Goal: Task Accomplishment & Management: Manage account settings

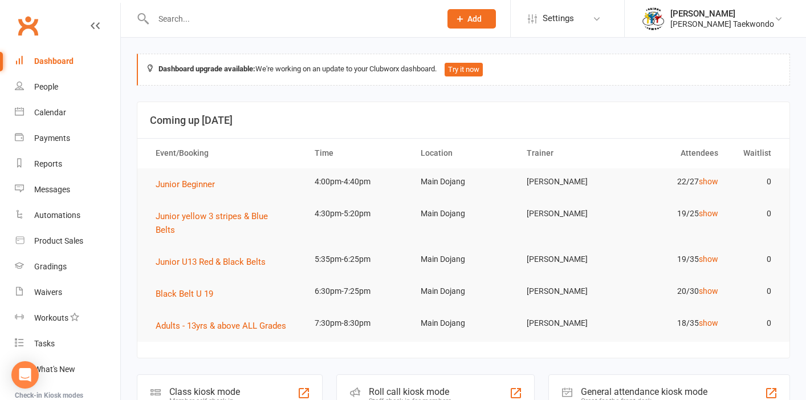
click at [174, 20] on input "text" at bounding box center [291, 19] width 283 height 16
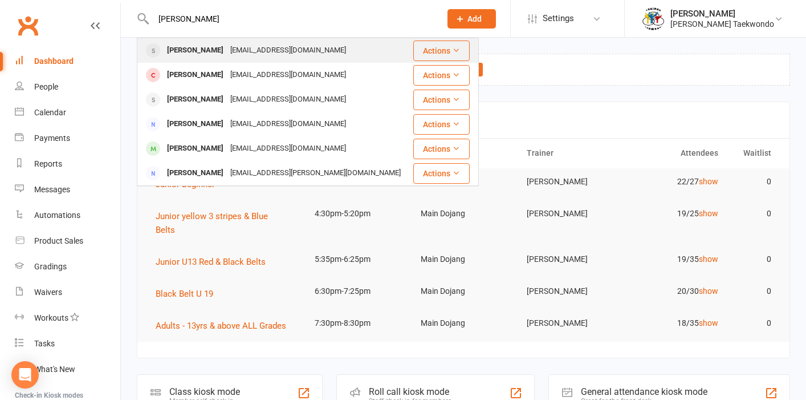
type input "[PERSON_NAME]"
click at [190, 48] on div "[PERSON_NAME]" at bounding box center [195, 50] width 63 height 17
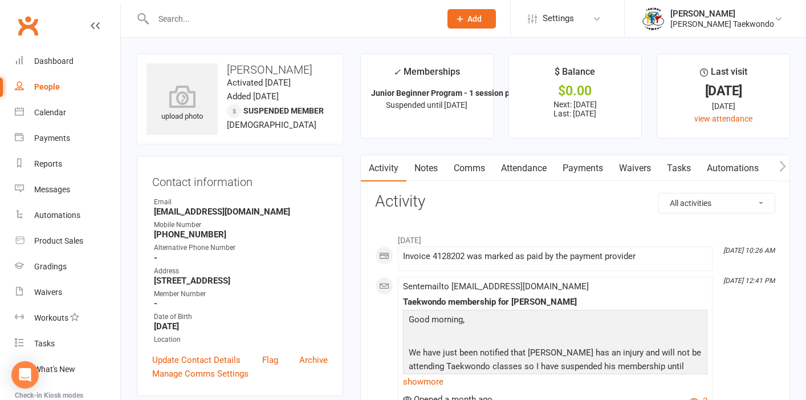
click at [534, 169] on link "Attendance" at bounding box center [524, 168] width 62 height 26
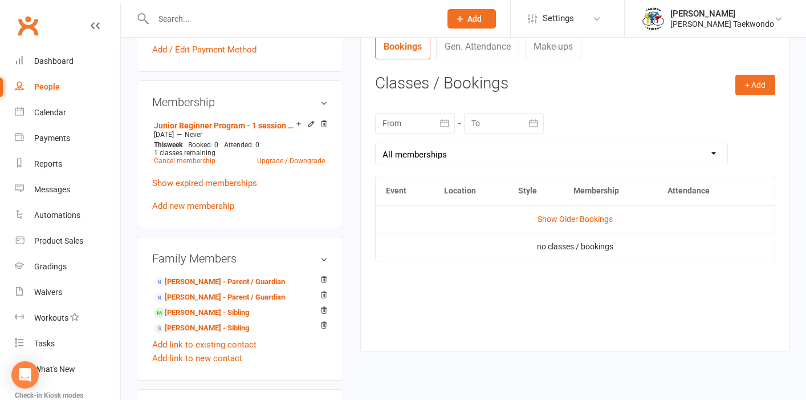
scroll to position [428, 0]
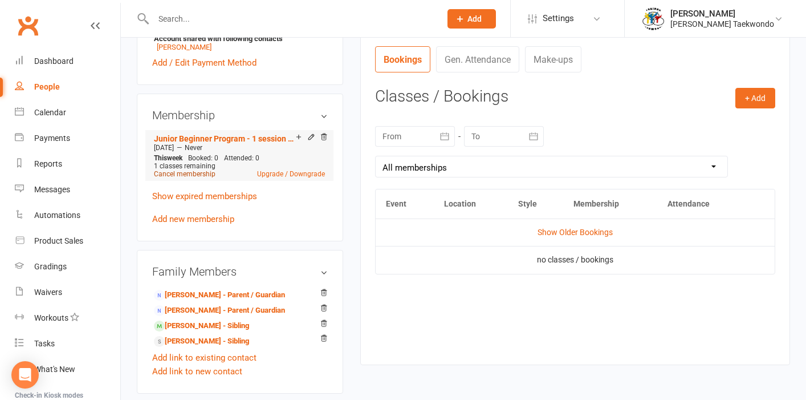
click at [193, 174] on link "Cancel membership" at bounding box center [185, 174] width 62 height 8
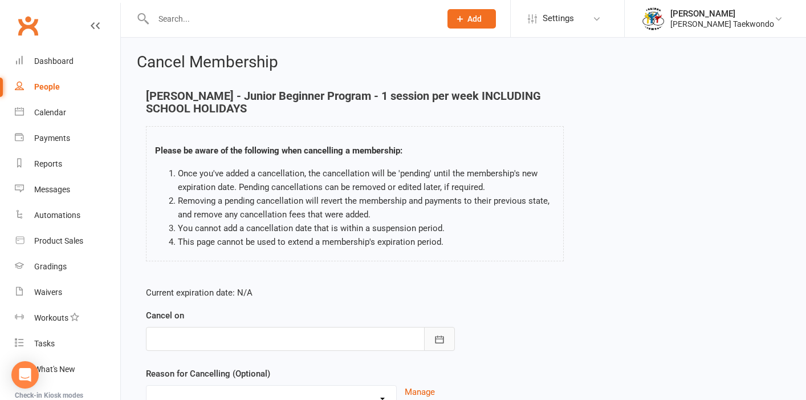
click at [443, 337] on icon "button" at bounding box center [439, 339] width 11 height 11
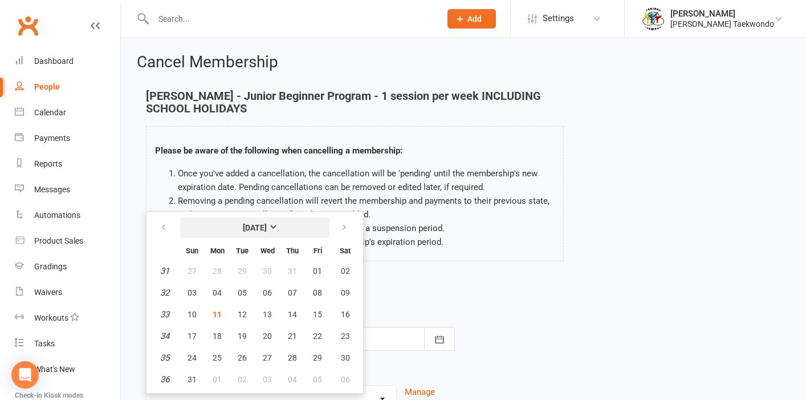
click at [267, 223] on strong "[DATE]" at bounding box center [255, 227] width 24 height 9
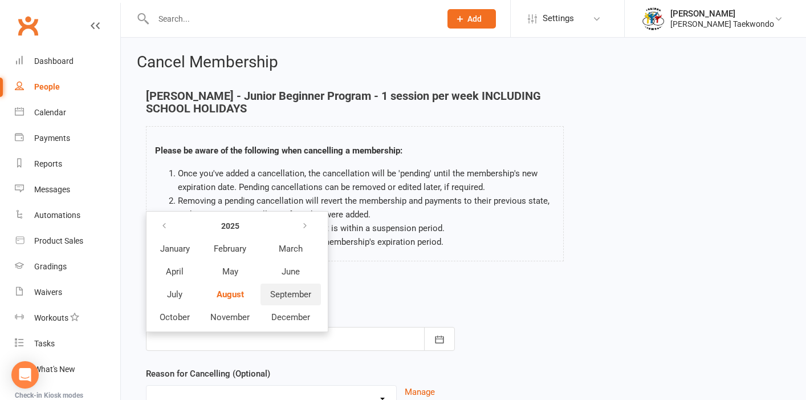
click at [282, 294] on span "September" at bounding box center [290, 294] width 41 height 10
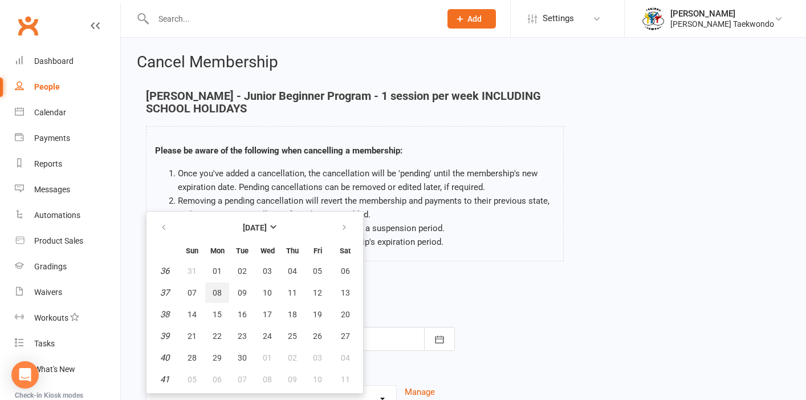
click at [218, 292] on span "08" at bounding box center [217, 292] width 9 height 9
type input "[DATE]"
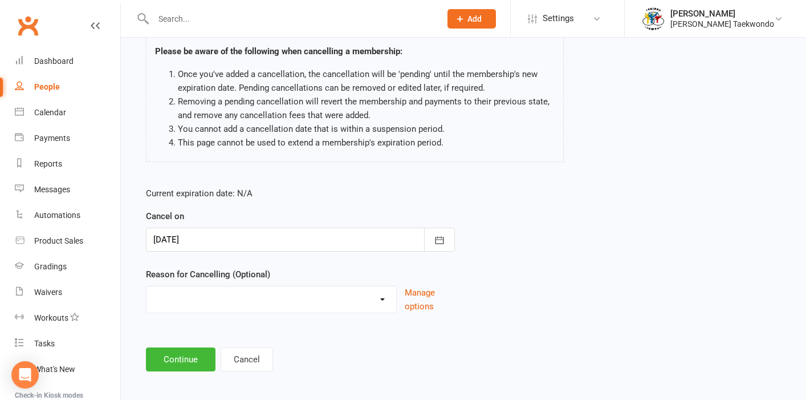
scroll to position [113, 0]
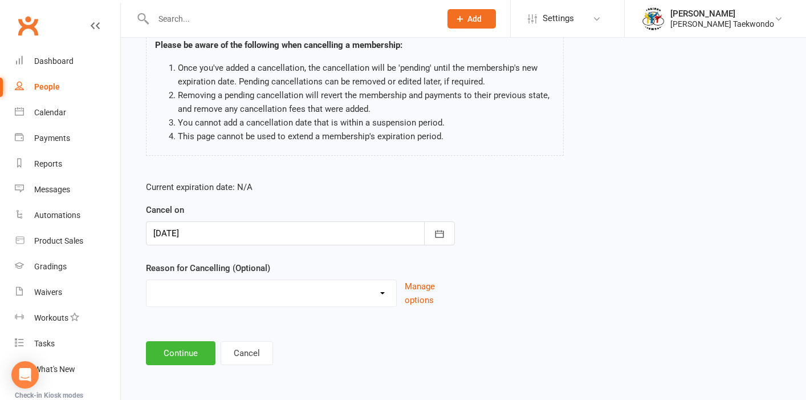
select select "1"
click at [187, 349] on button "Continue" at bounding box center [181, 353] width 70 height 24
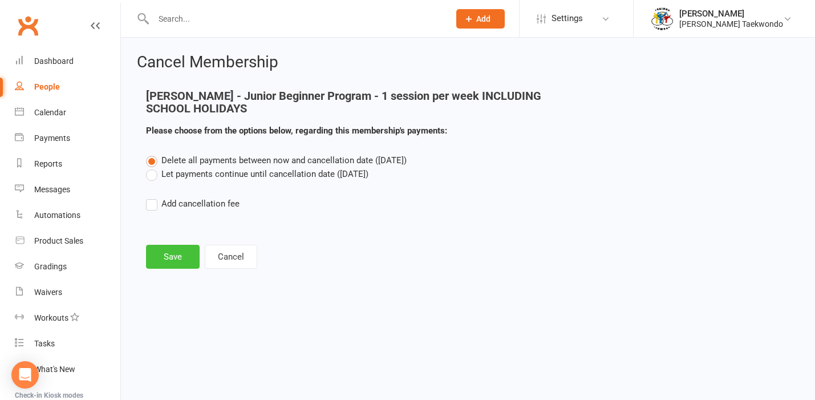
click at [169, 259] on button "Save" at bounding box center [173, 257] width 54 height 24
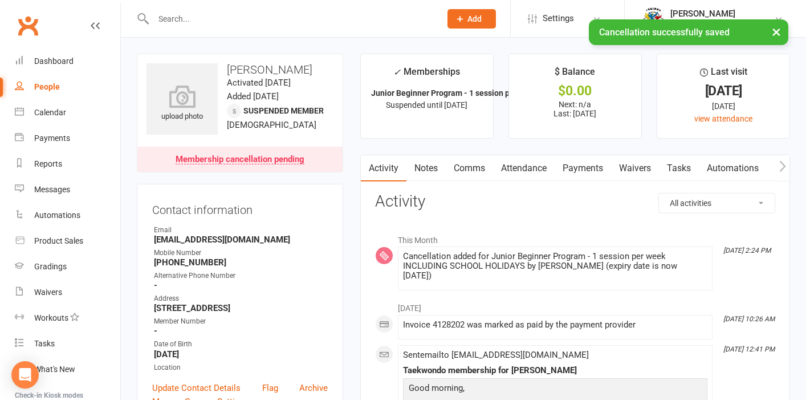
click at [173, 19] on div "× Cancellation successfully saved" at bounding box center [395, 19] width 791 height 0
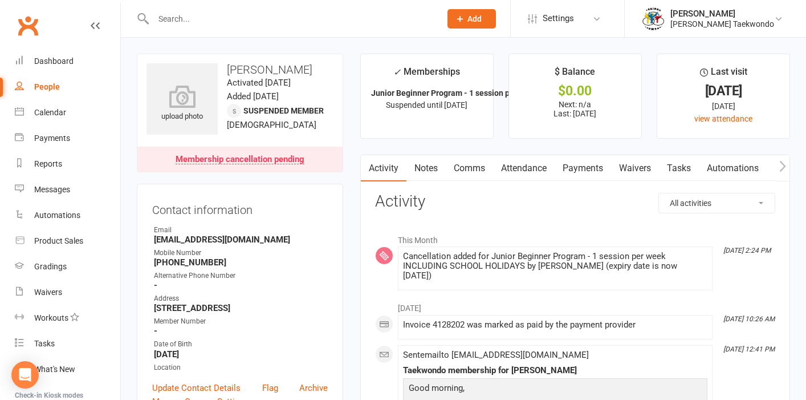
click at [175, 18] on input "text" at bounding box center [291, 19] width 283 height 16
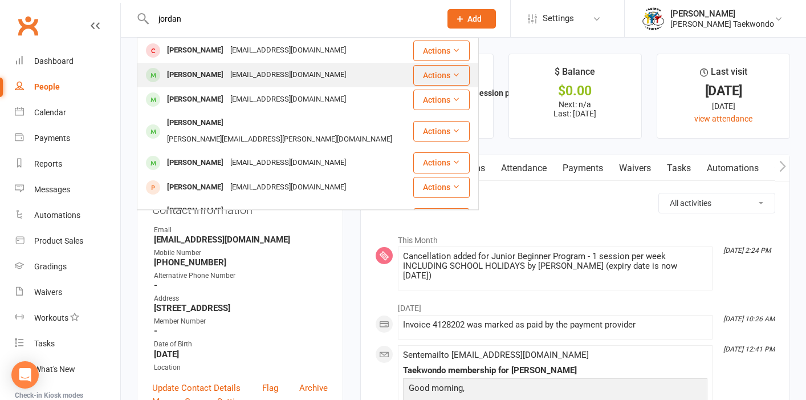
type input "jordan"
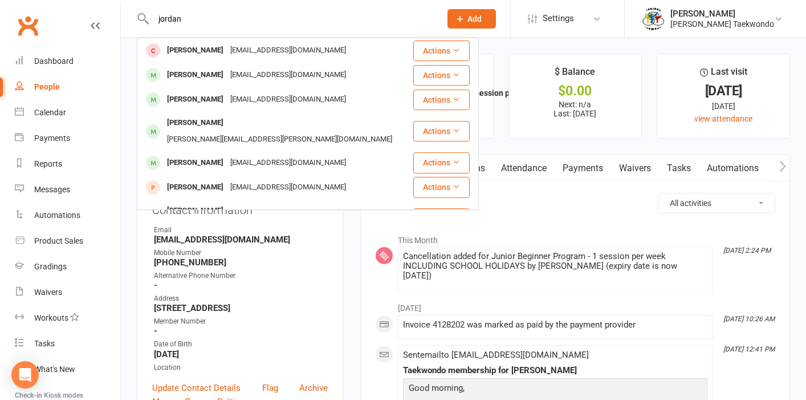
drag, startPoint x: 186, startPoint y: 72, endPoint x: 377, endPoint y: 92, distance: 192.1
click at [186, 72] on div "[PERSON_NAME]" at bounding box center [195, 75] width 63 height 17
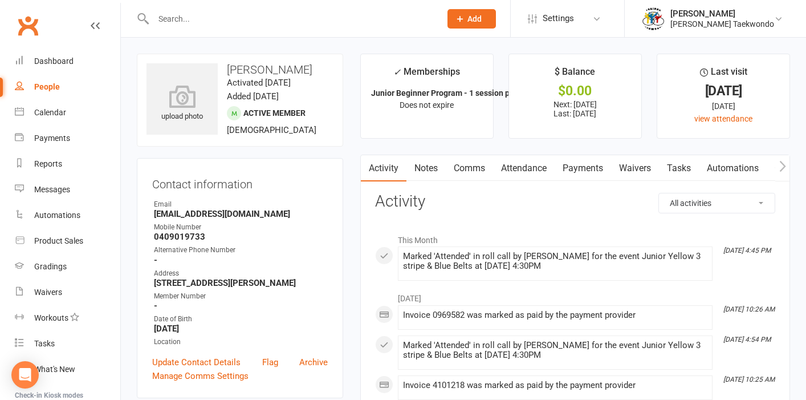
click at [188, 23] on input "text" at bounding box center [291, 19] width 283 height 16
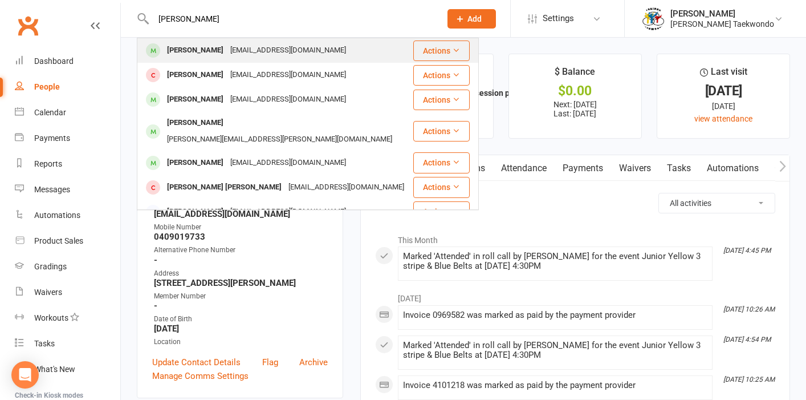
type input "[PERSON_NAME]"
click at [193, 48] on div "[PERSON_NAME]" at bounding box center [195, 50] width 63 height 17
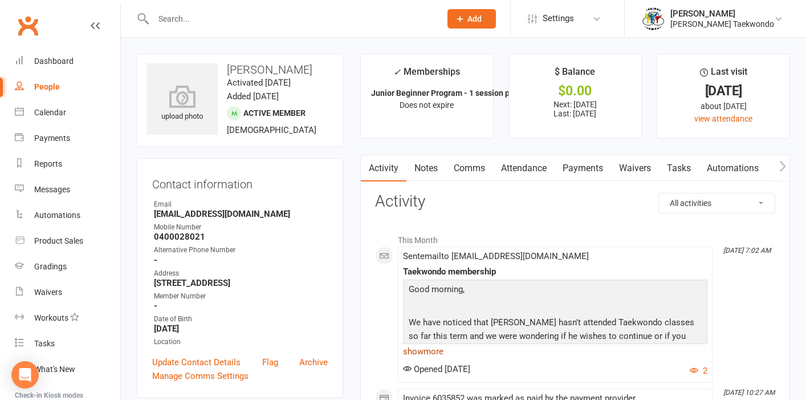
click at [429, 349] on link "show more" at bounding box center [555, 351] width 305 height 16
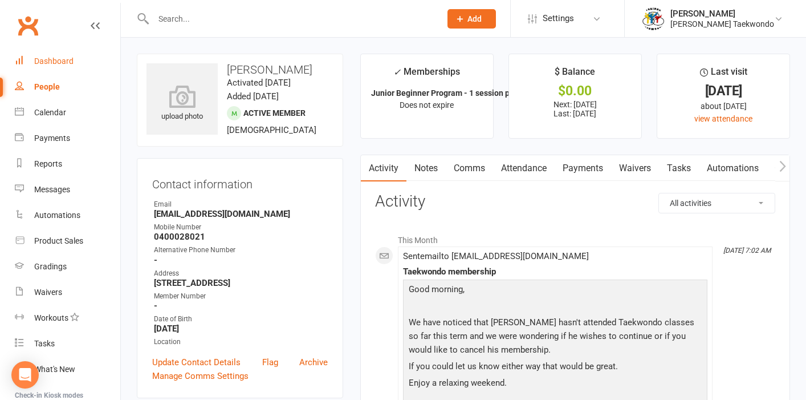
click at [60, 63] on div "Dashboard" at bounding box center [53, 60] width 39 height 9
